Goal: Task Accomplishment & Management: Use online tool/utility

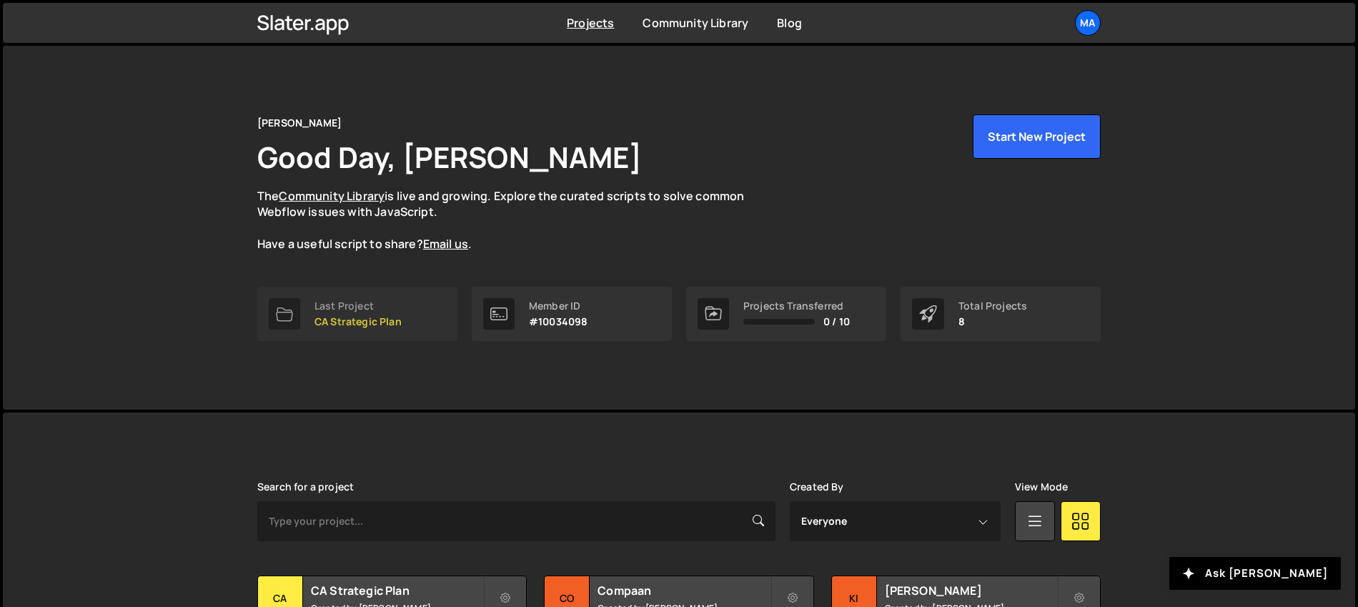
click at [372, 336] on link "Last Project CA Strategic Plan" at bounding box center [357, 314] width 200 height 54
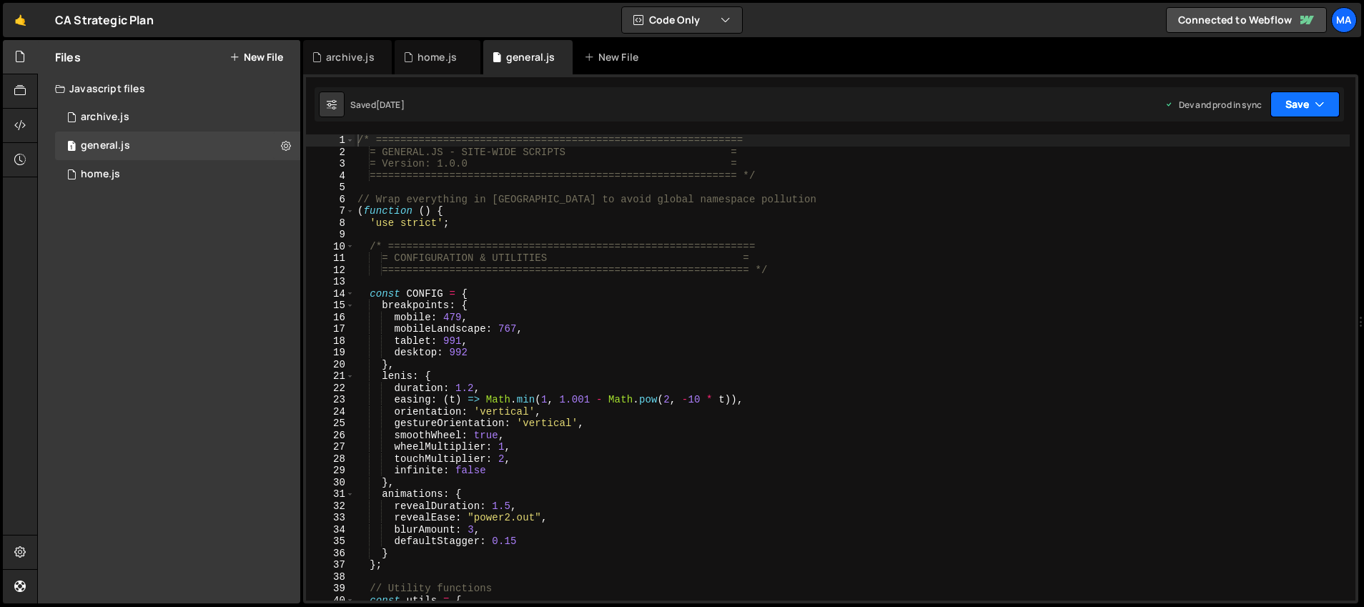
click at [1313, 94] on button "Save" at bounding box center [1304, 105] width 69 height 26
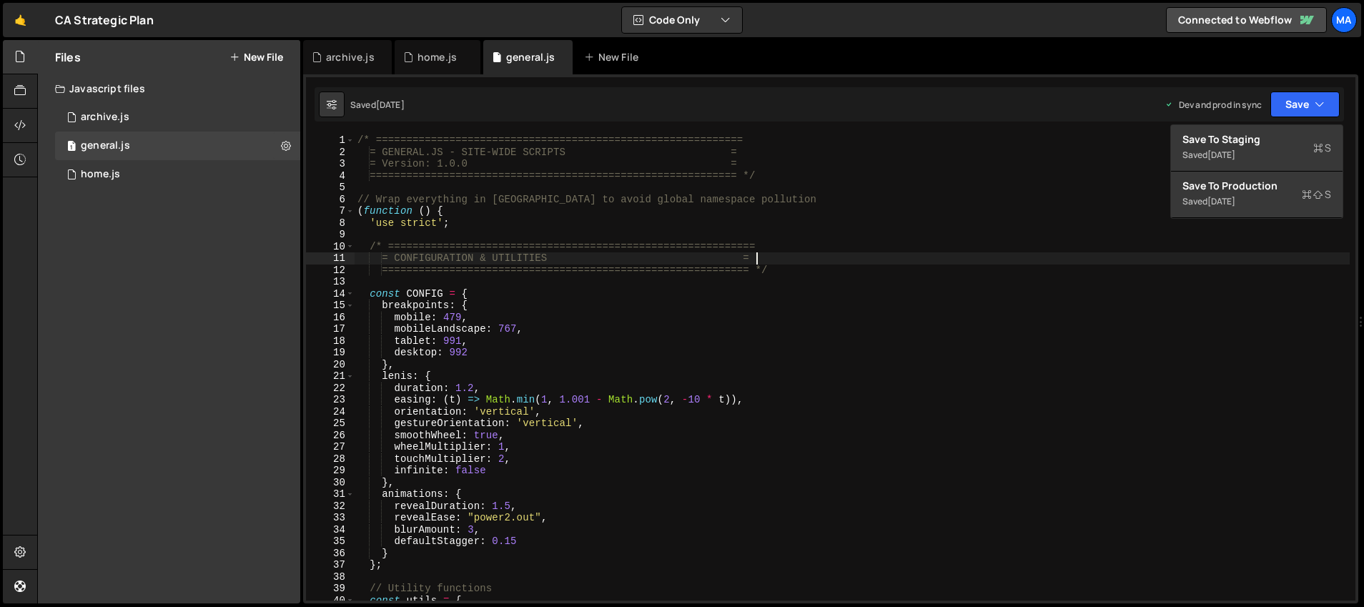
click at [1084, 263] on div "/* ============================================================ = GENERAL.JS - …" at bounding box center [852, 379] width 995 height 490
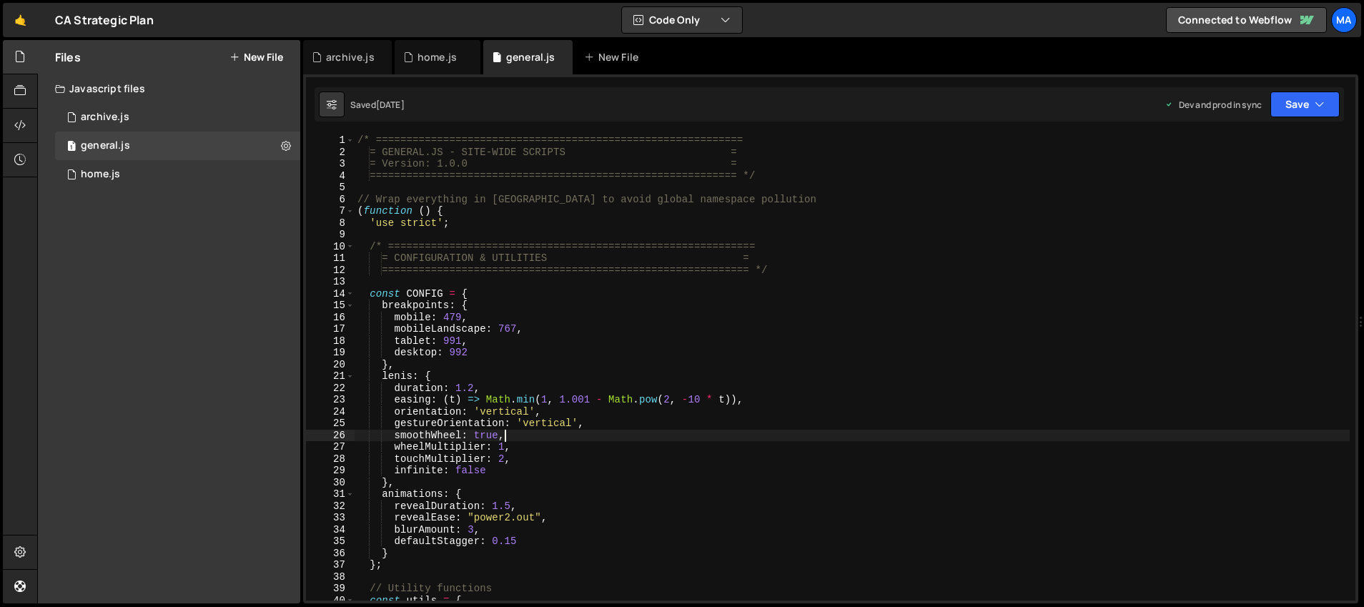
click at [673, 437] on div "/* ============================================================ = GENERAL.JS - …" at bounding box center [852, 379] width 995 height 490
click at [1302, 95] on button "Save" at bounding box center [1304, 105] width 69 height 26
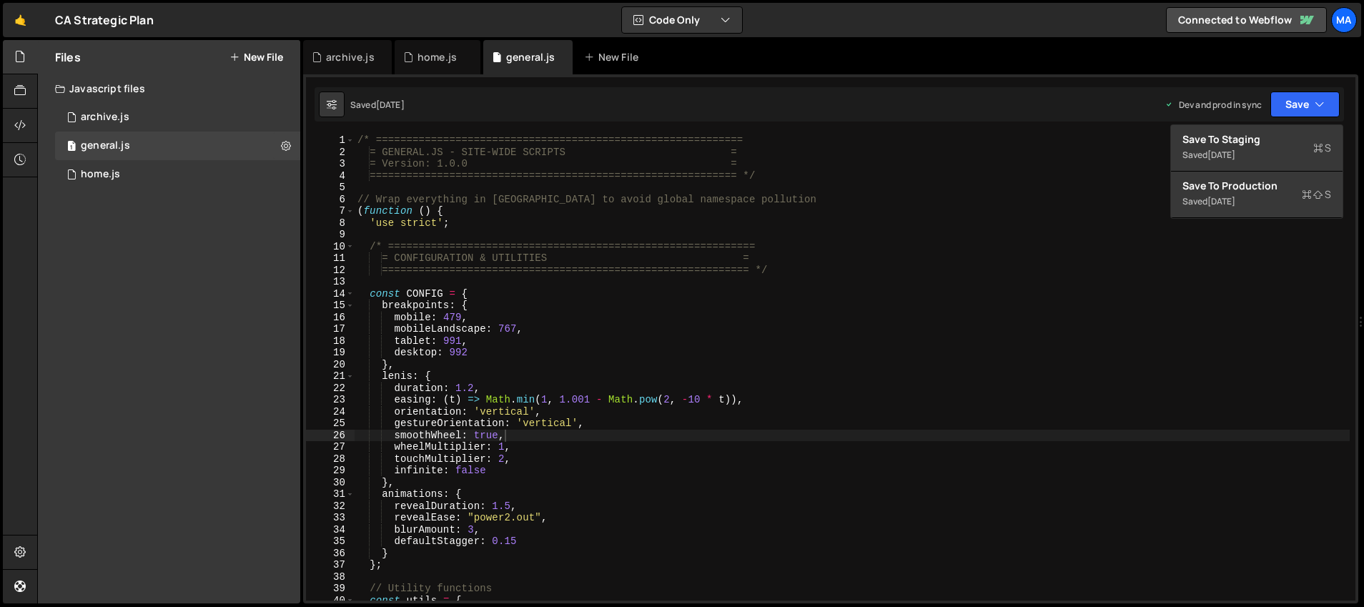
type textarea "infinite: false"
click at [953, 470] on div "/* ============================================================ = GENERAL.JS - …" at bounding box center [852, 379] width 995 height 490
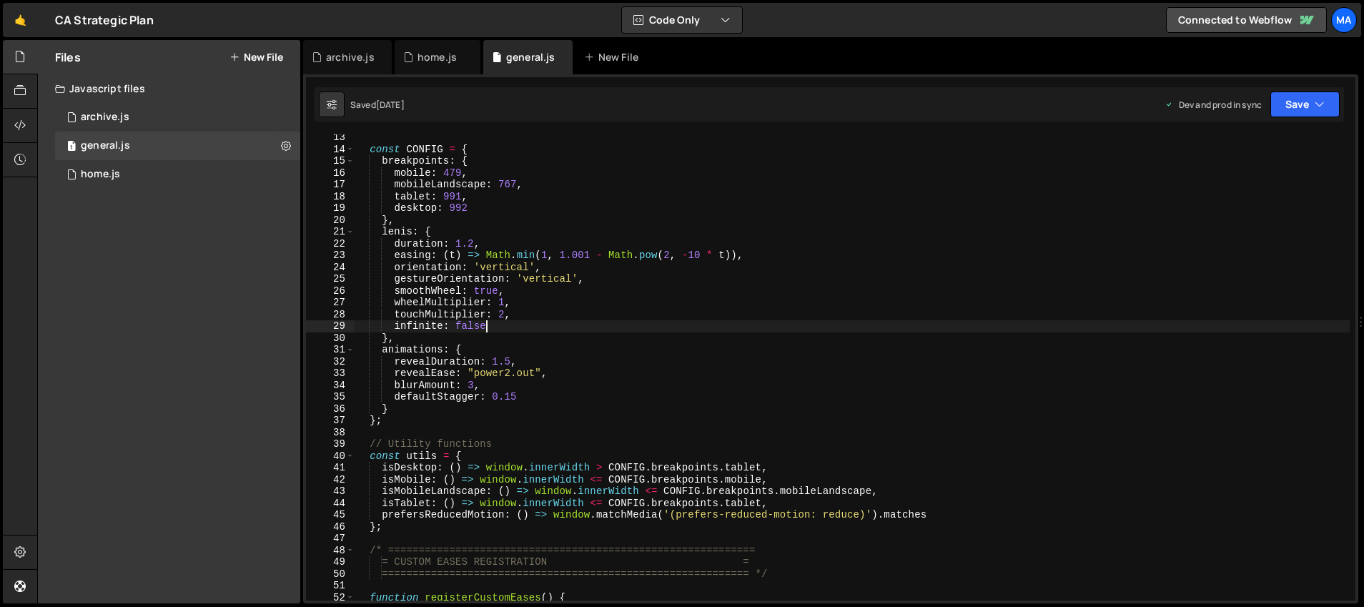
scroll to position [177, 0]
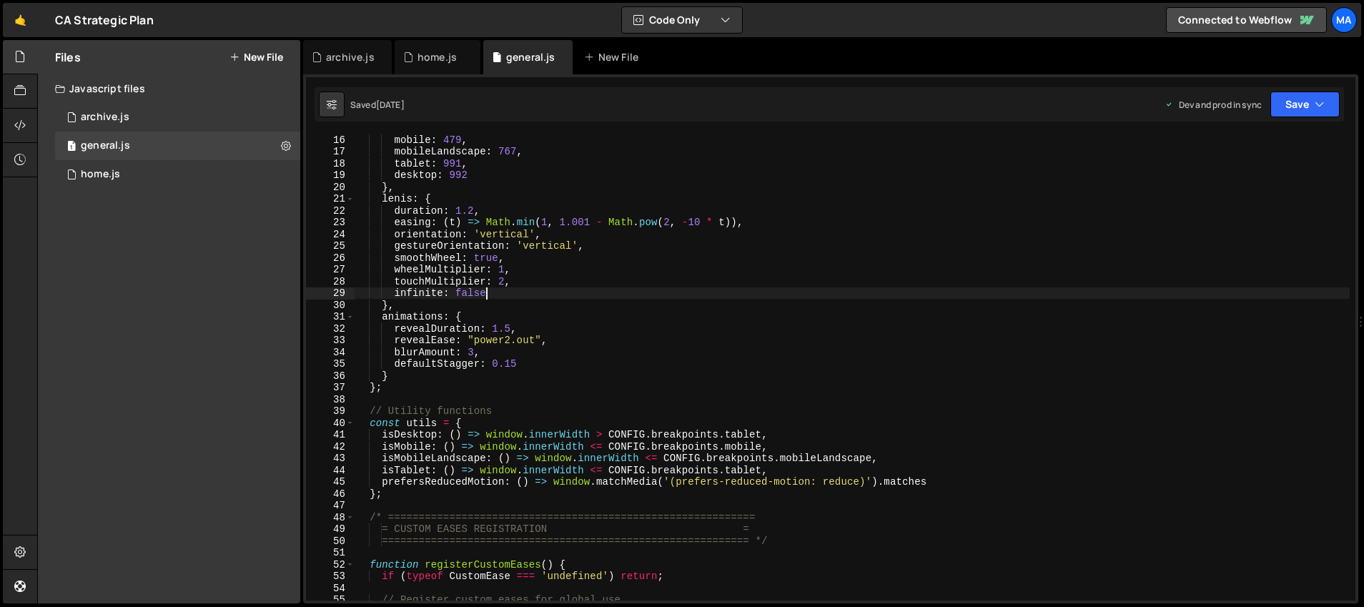
click at [603, 508] on div "mobile : 479 , mobileLandscape : 767 , tablet : 991 , desktop : 992 } , [PERSON…" at bounding box center [852, 379] width 995 height 490
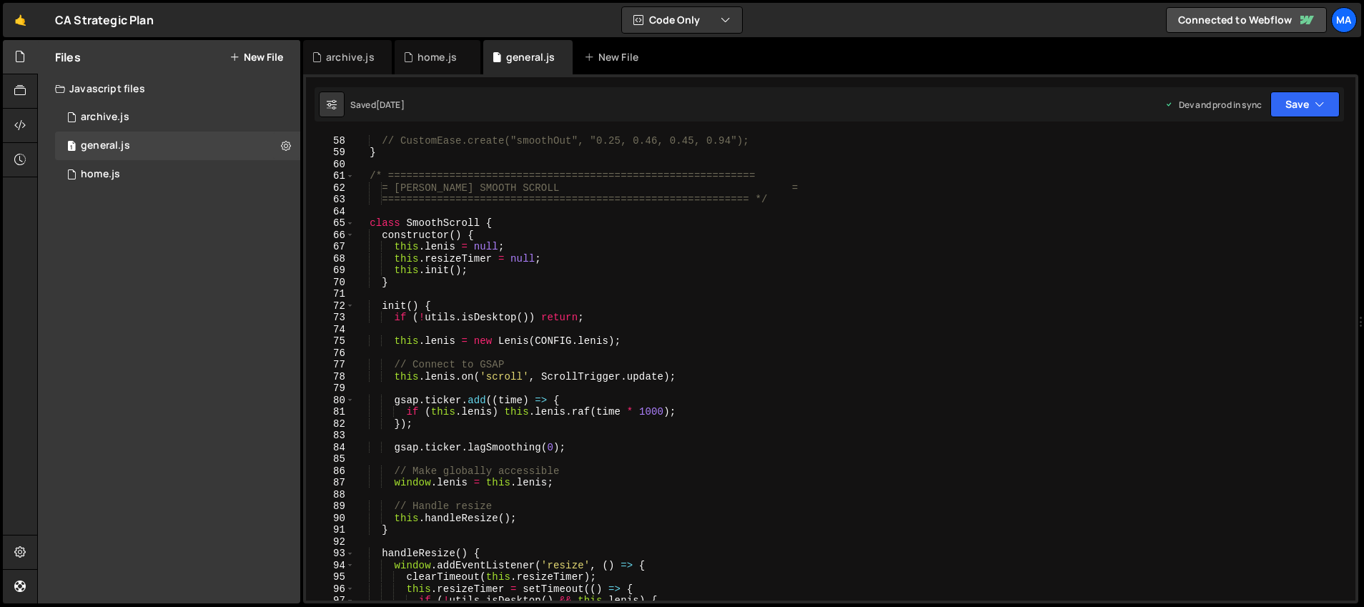
scroll to position [671, 0]
